Goal: Information Seeking & Learning: Check status

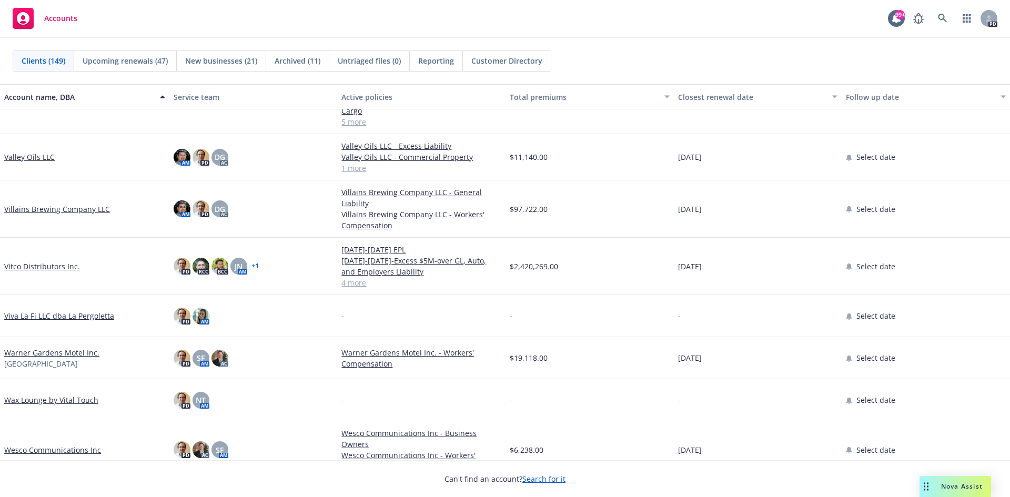
scroll to position [5997, 0]
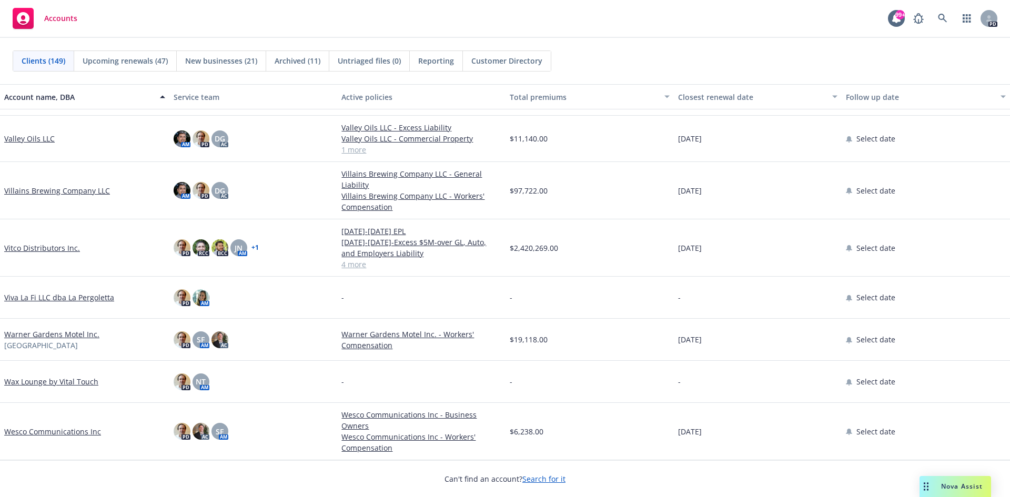
click at [41, 247] on link "Vitco Distributors Inc." at bounding box center [42, 248] width 76 height 11
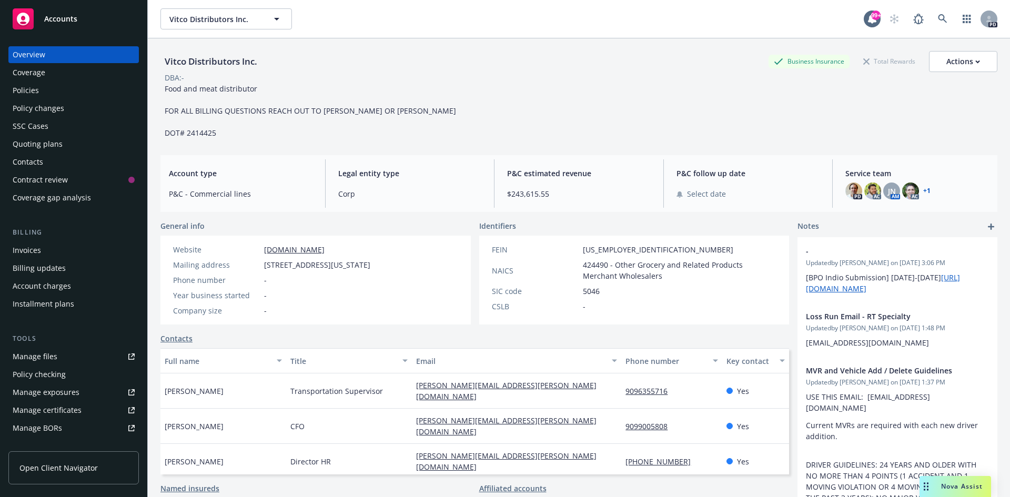
click at [49, 106] on div "Policy changes" at bounding box center [39, 108] width 52 height 17
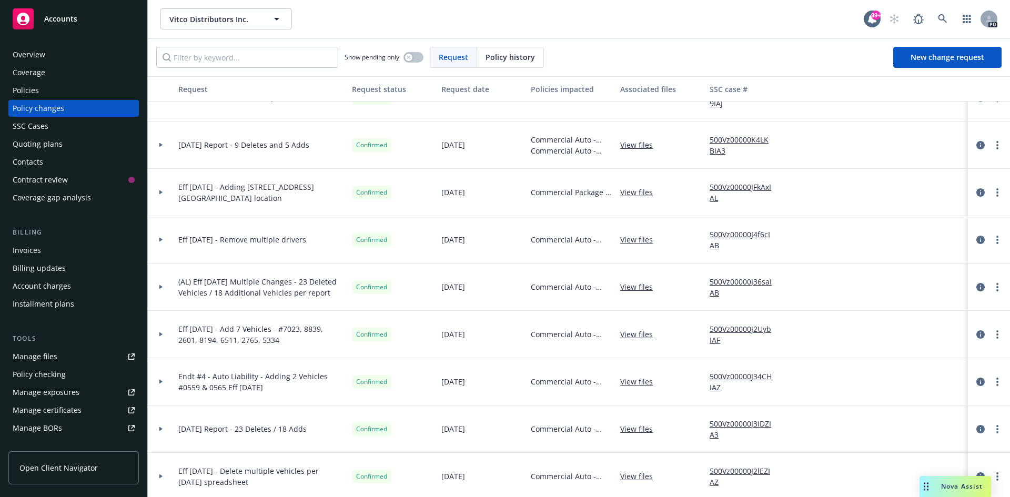
scroll to position [789, 0]
